Goal: Book appointment/travel/reservation

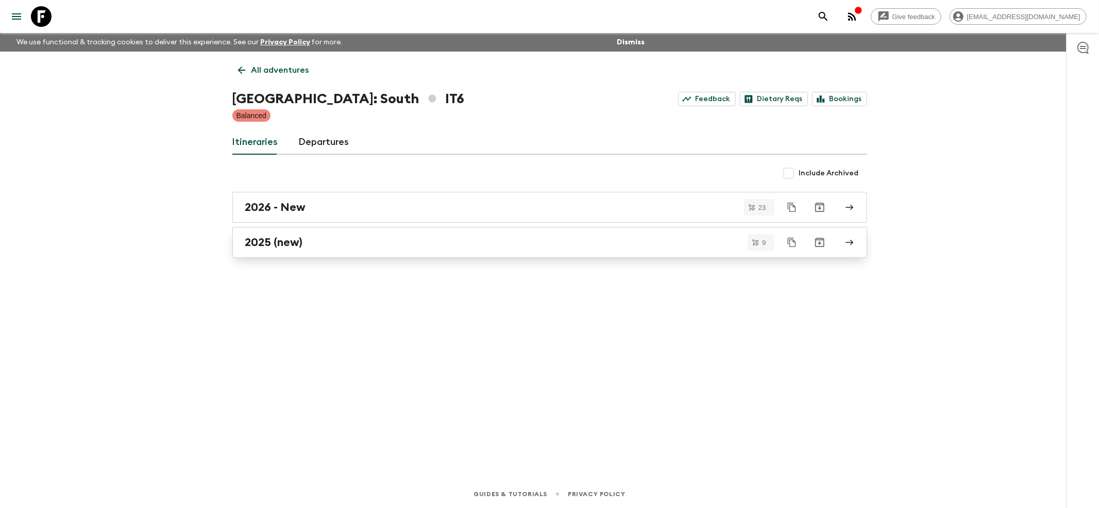
click at [264, 240] on h2 "2025 (new)" at bounding box center [274, 241] width 58 height 13
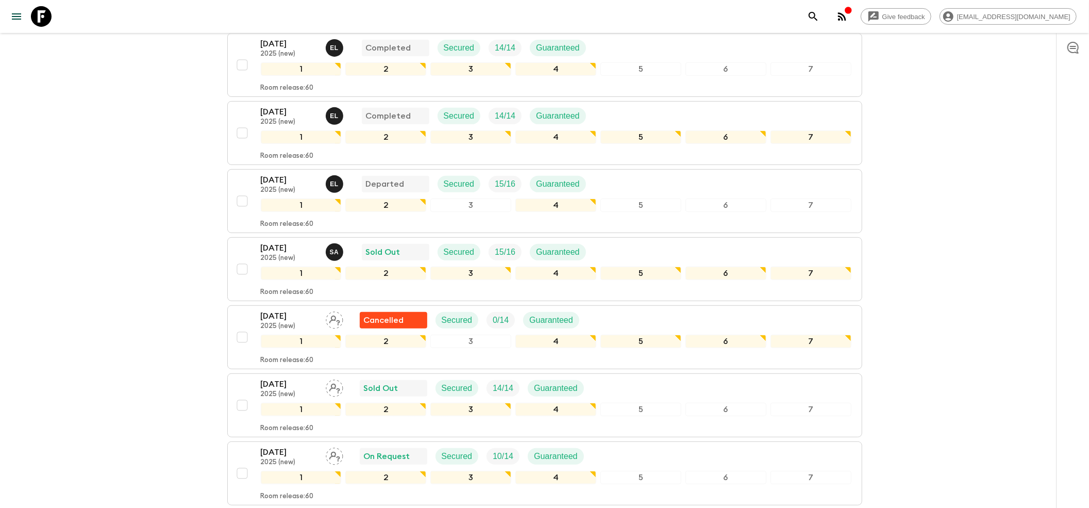
scroll to position [412, 0]
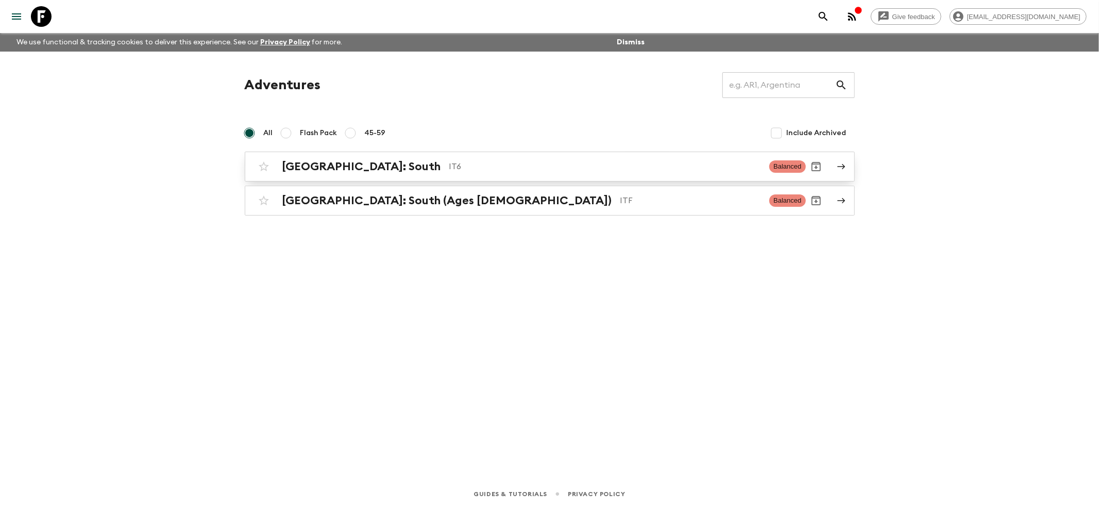
click at [289, 167] on h2 "[GEOGRAPHIC_DATA]: South" at bounding box center [361, 166] width 159 height 13
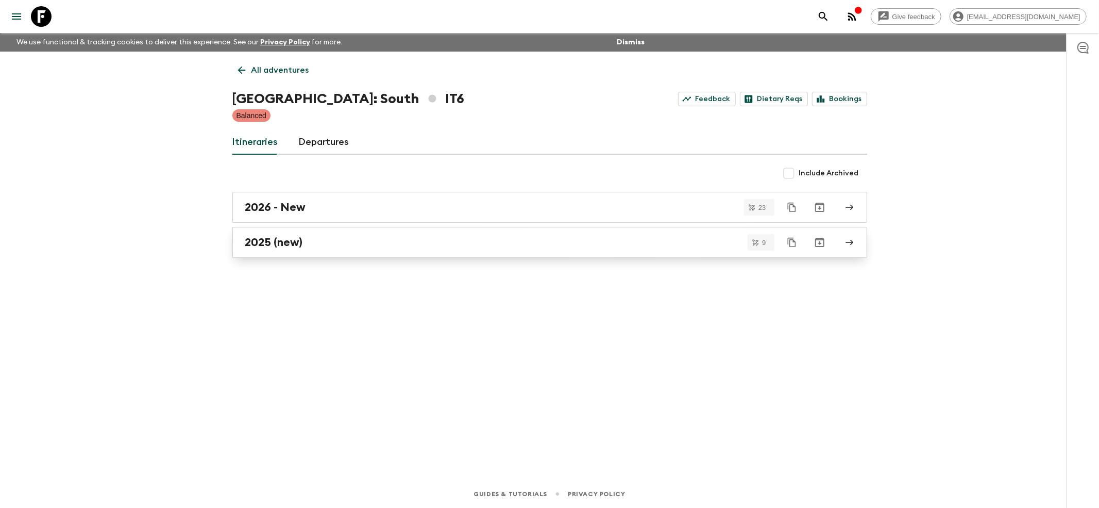
click at [291, 240] on h2 "2025 (new)" at bounding box center [274, 241] width 58 height 13
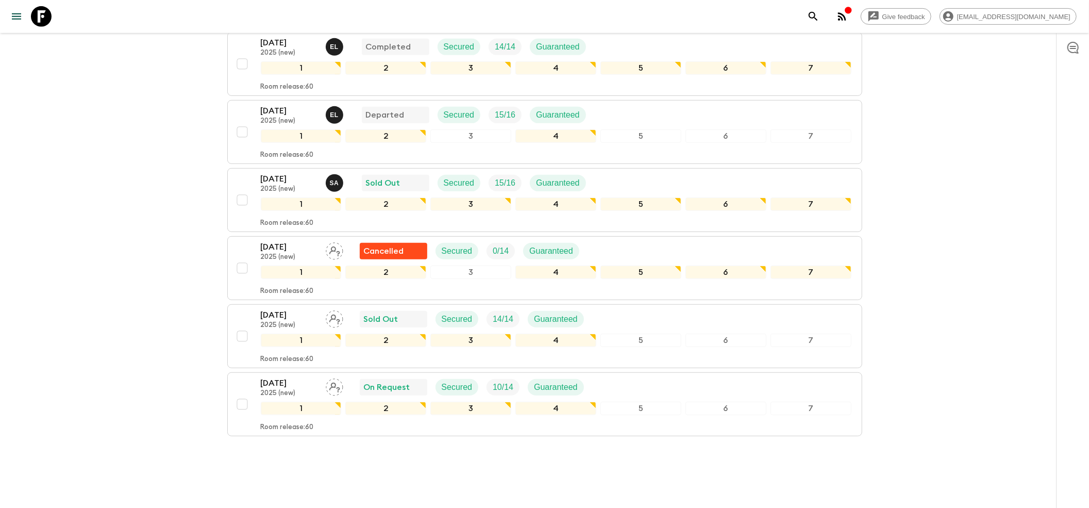
scroll to position [420, 0]
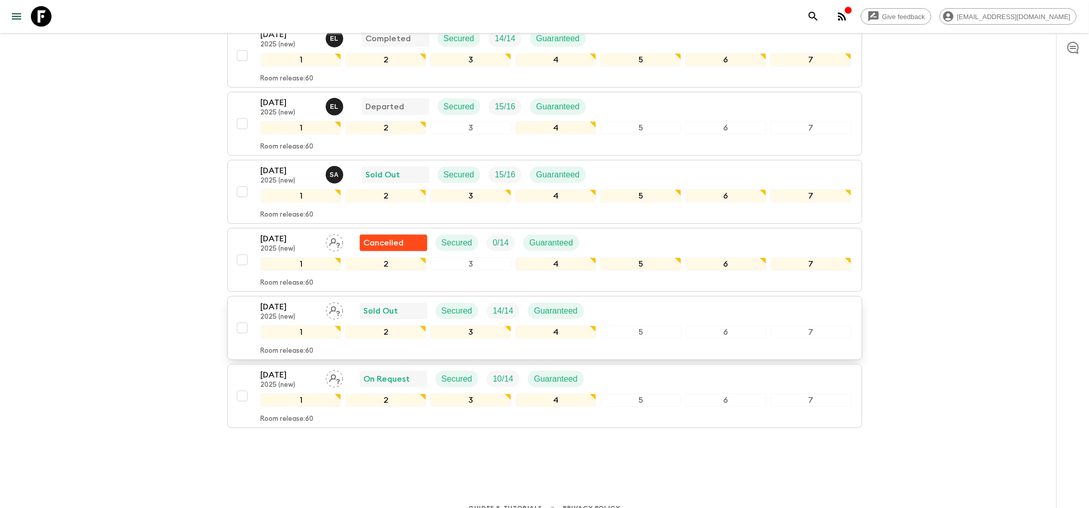
click at [289, 313] on p "2025 (new)" at bounding box center [289, 317] width 57 height 8
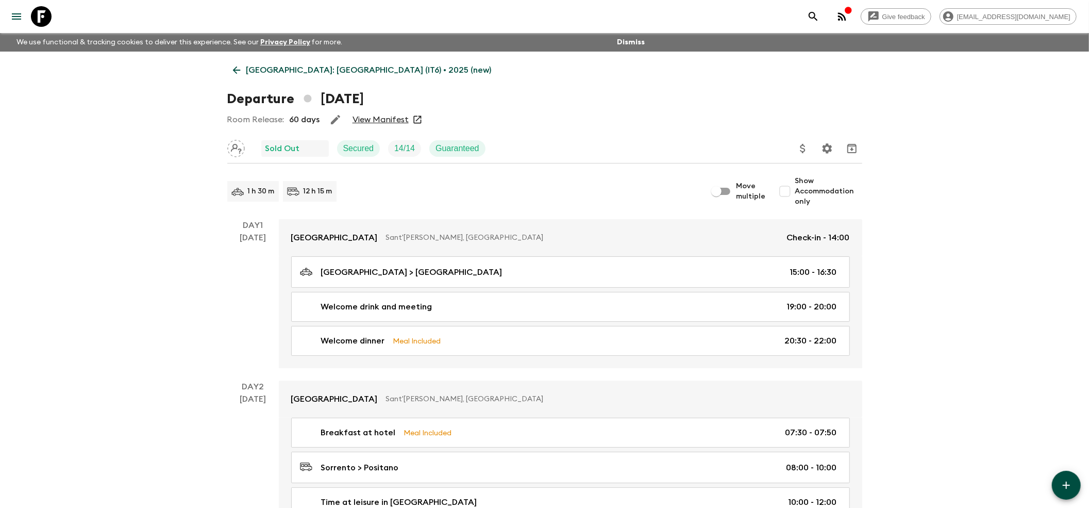
click at [233, 149] on icon "Assign pack leader" at bounding box center [236, 149] width 18 height 18
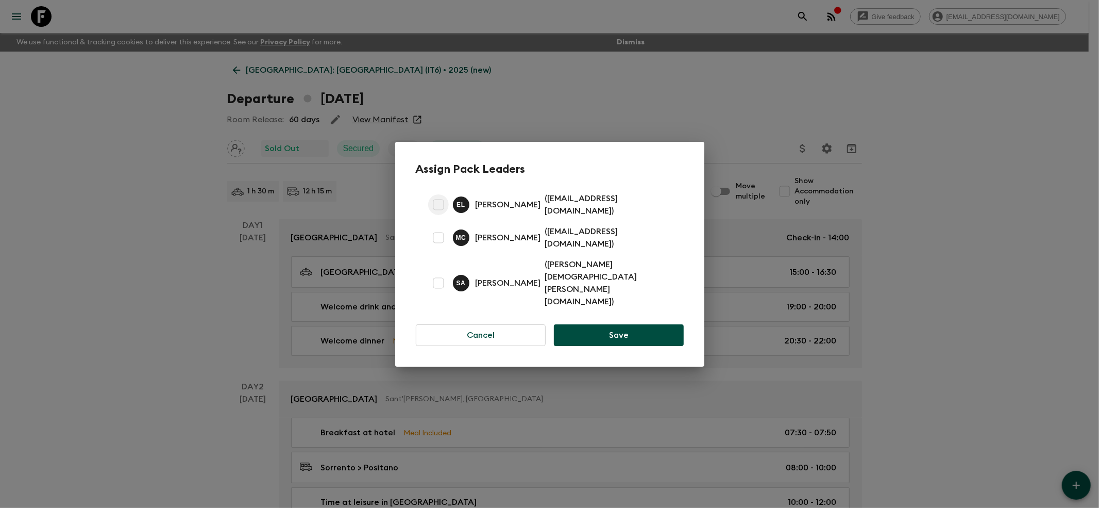
click at [442, 215] on input "checkbox" at bounding box center [438, 204] width 21 height 21
checkbox input "true"
click at [578, 324] on button "Save" at bounding box center [618, 335] width 129 height 22
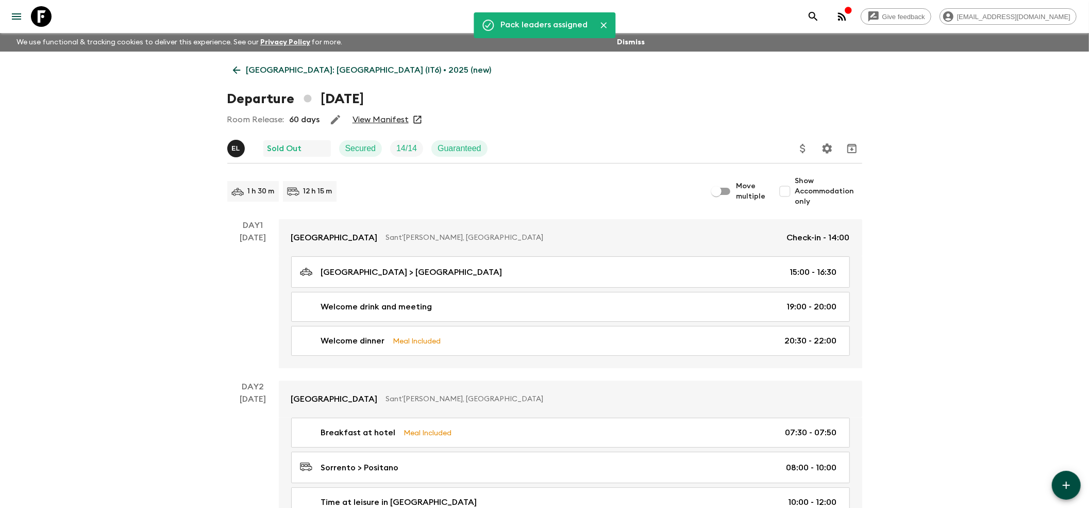
click at [235, 71] on icon at bounding box center [236, 70] width 8 height 8
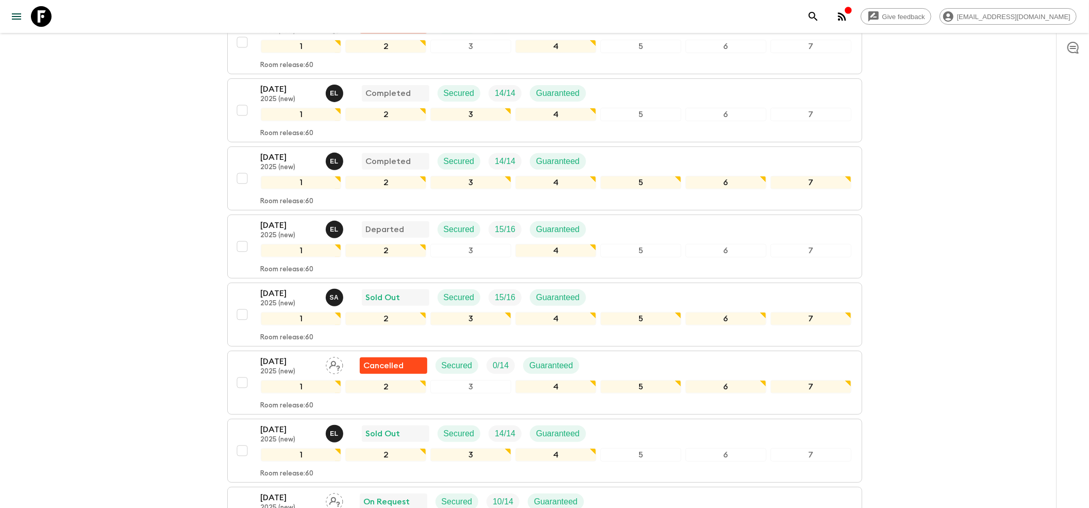
scroll to position [420, 0]
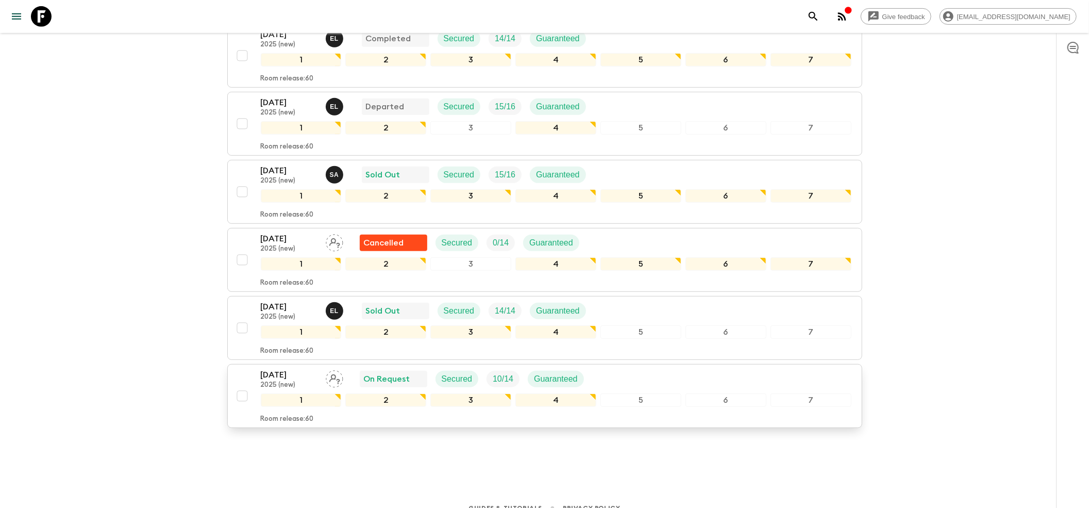
click at [335, 370] on icon "Assign pack leader" at bounding box center [335, 379] width 18 height 18
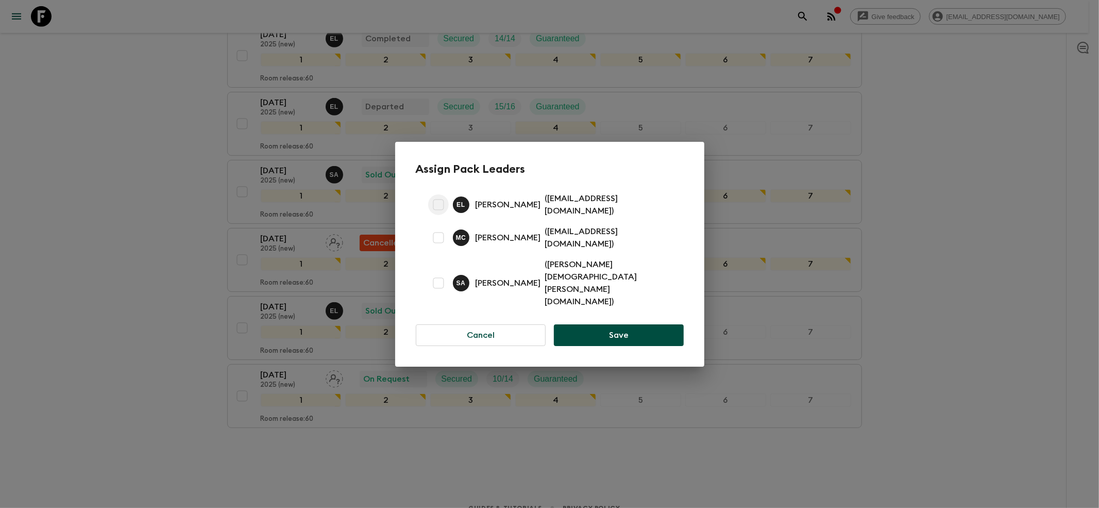
click at [440, 215] on input "checkbox" at bounding box center [438, 204] width 21 height 21
checkbox input "true"
click at [602, 324] on button "Save" at bounding box center [618, 335] width 129 height 22
